Goal: Information Seeking & Learning: Learn about a topic

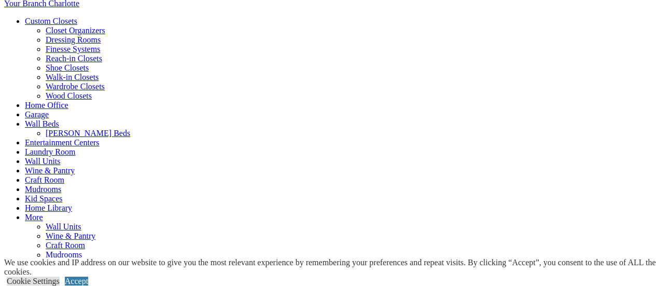
scroll to position [415, 0]
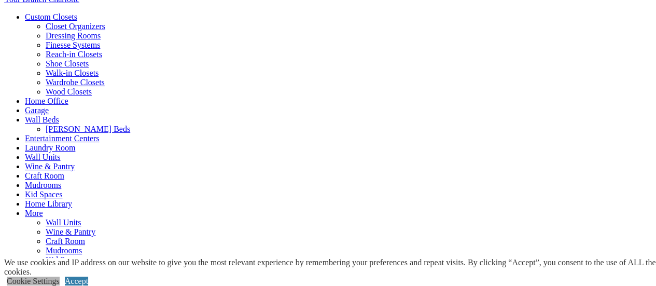
click at [60, 276] on link "Cookie Settings" at bounding box center [33, 280] width 53 height 9
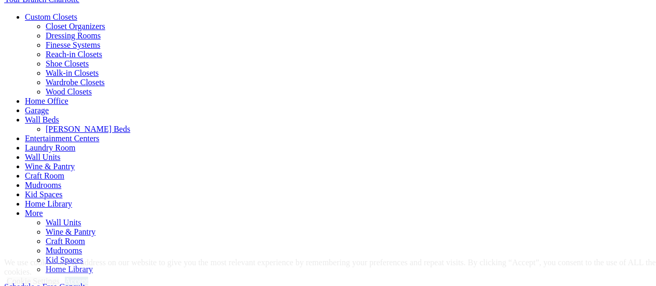
click at [85, 282] on span "Schedule a Free Consult (opens a dropdown menu)" at bounding box center [85, 286] width 0 height 9
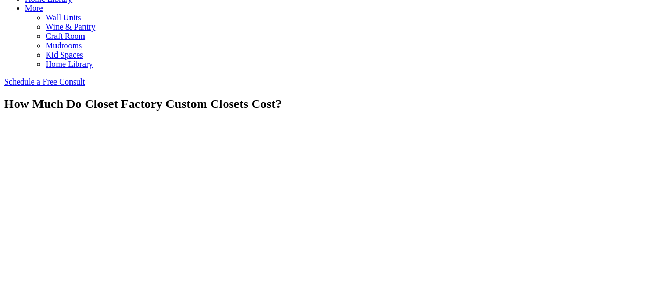
scroll to position [622, 0]
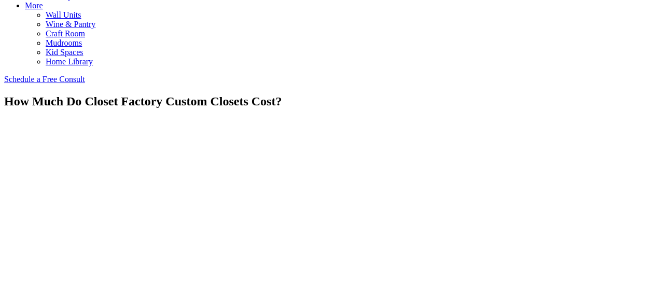
drag, startPoint x: 69, startPoint y: 89, endPoint x: 308, endPoint y: 116, distance: 240.5
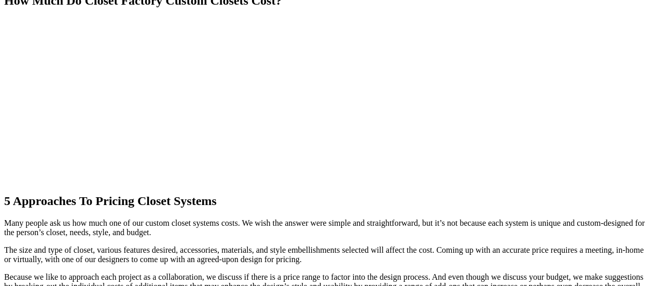
scroll to position [726, 0]
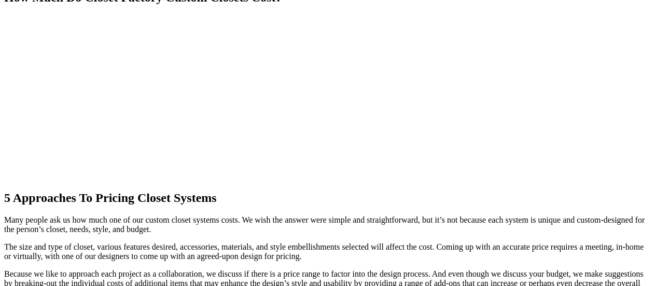
drag, startPoint x: 146, startPoint y: 153, endPoint x: 399, endPoint y: 221, distance: 261.6
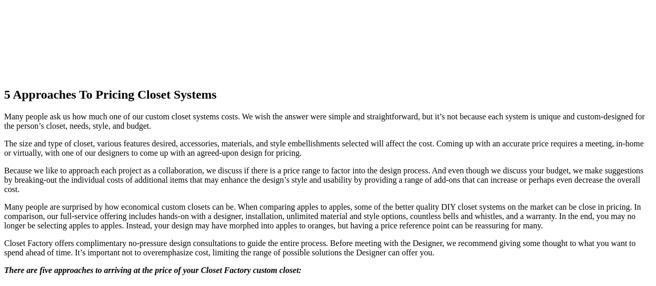
scroll to position [830, 0]
drag, startPoint x: 412, startPoint y: 148, endPoint x: 503, endPoint y: 215, distance: 113.5
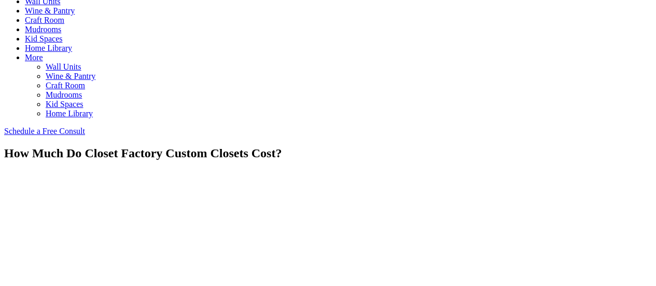
scroll to position [570, 0]
drag, startPoint x: 340, startPoint y: 111, endPoint x: 416, endPoint y: 161, distance: 90.8
drag, startPoint x: 421, startPoint y: 151, endPoint x: 423, endPoint y: 106, distance: 45.2
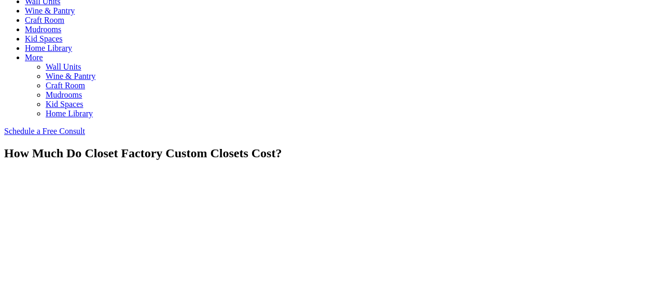
drag, startPoint x: 423, startPoint y: 106, endPoint x: 473, endPoint y: 166, distance: 78.5
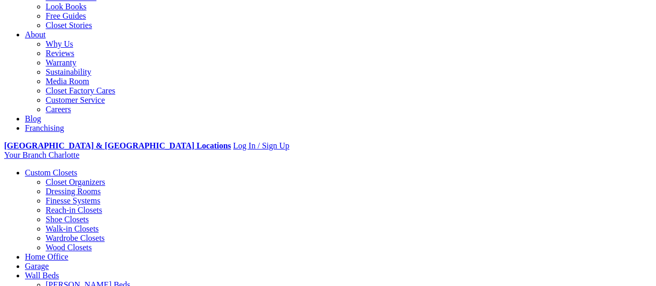
scroll to position [311, 0]
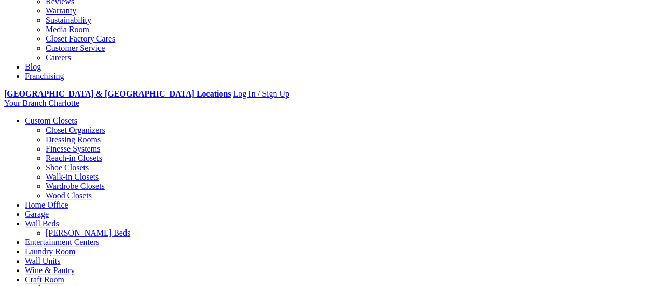
drag, startPoint x: 411, startPoint y: 146, endPoint x: 431, endPoint y: 178, distance: 38.3
drag, startPoint x: 434, startPoint y: 155, endPoint x: 434, endPoint y: 135, distance: 19.7
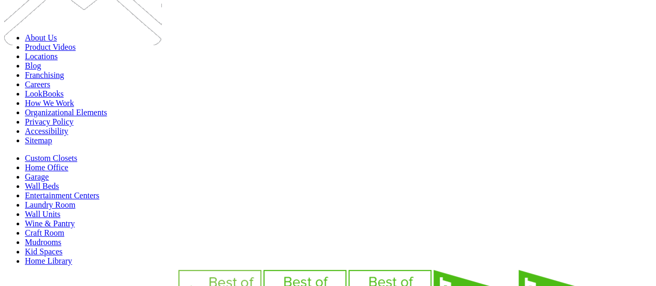
scroll to position [1750, 0]
